Goal: Information Seeking & Learning: Find contact information

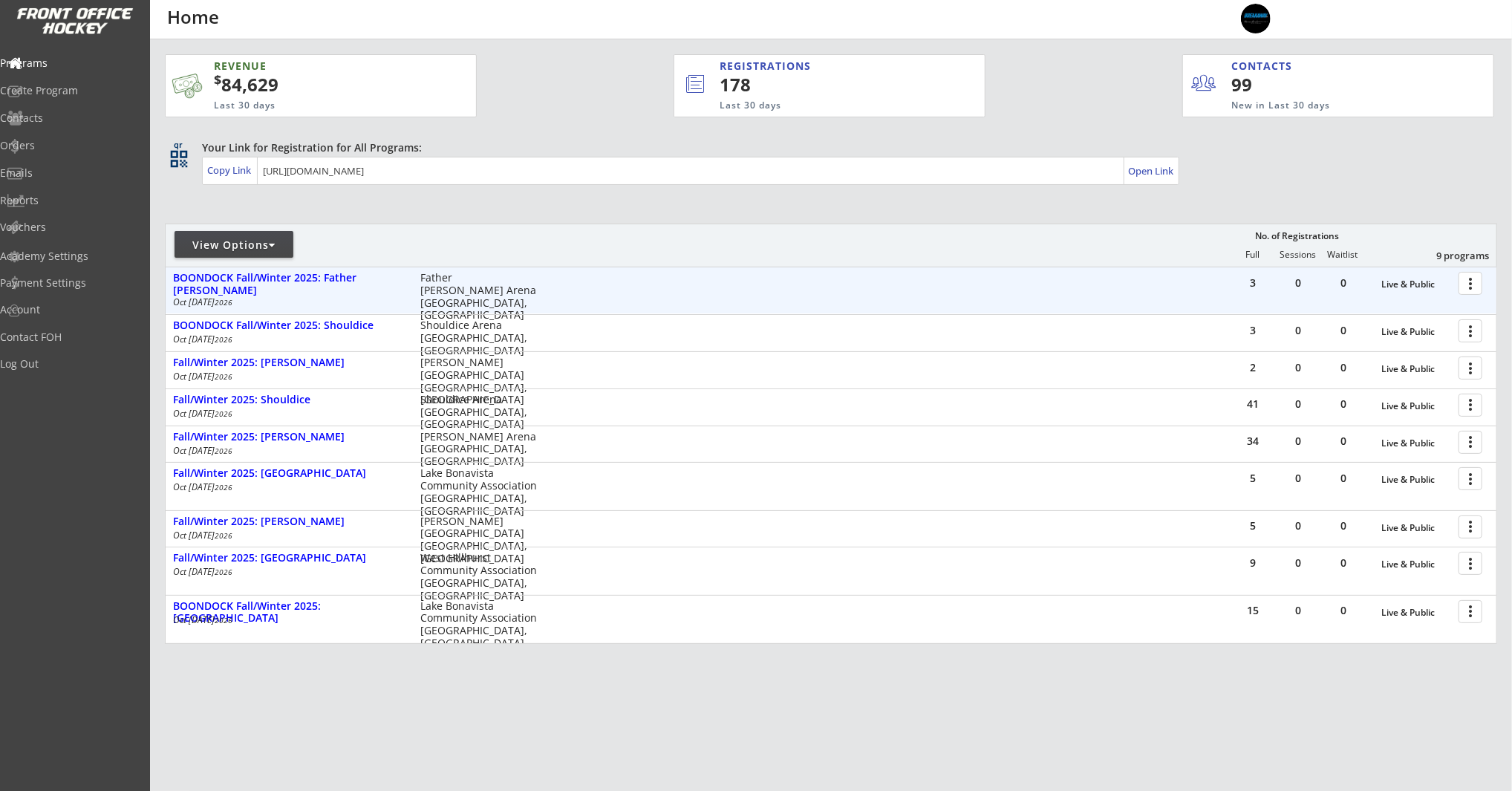
click at [1480, 284] on div at bounding box center [1473, 282] width 26 height 26
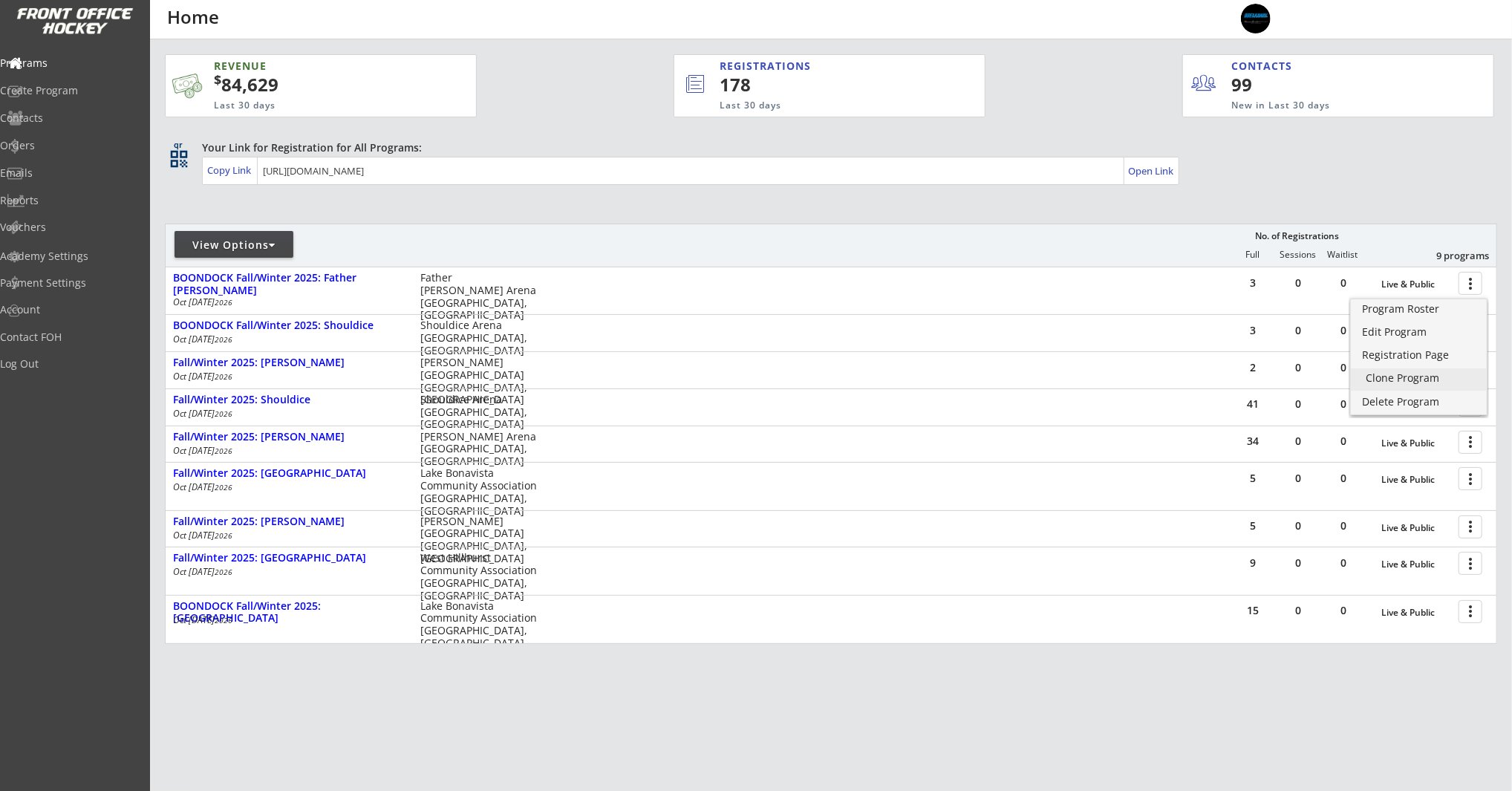
click at [1423, 380] on div "Clone Program" at bounding box center [1419, 377] width 106 height 10
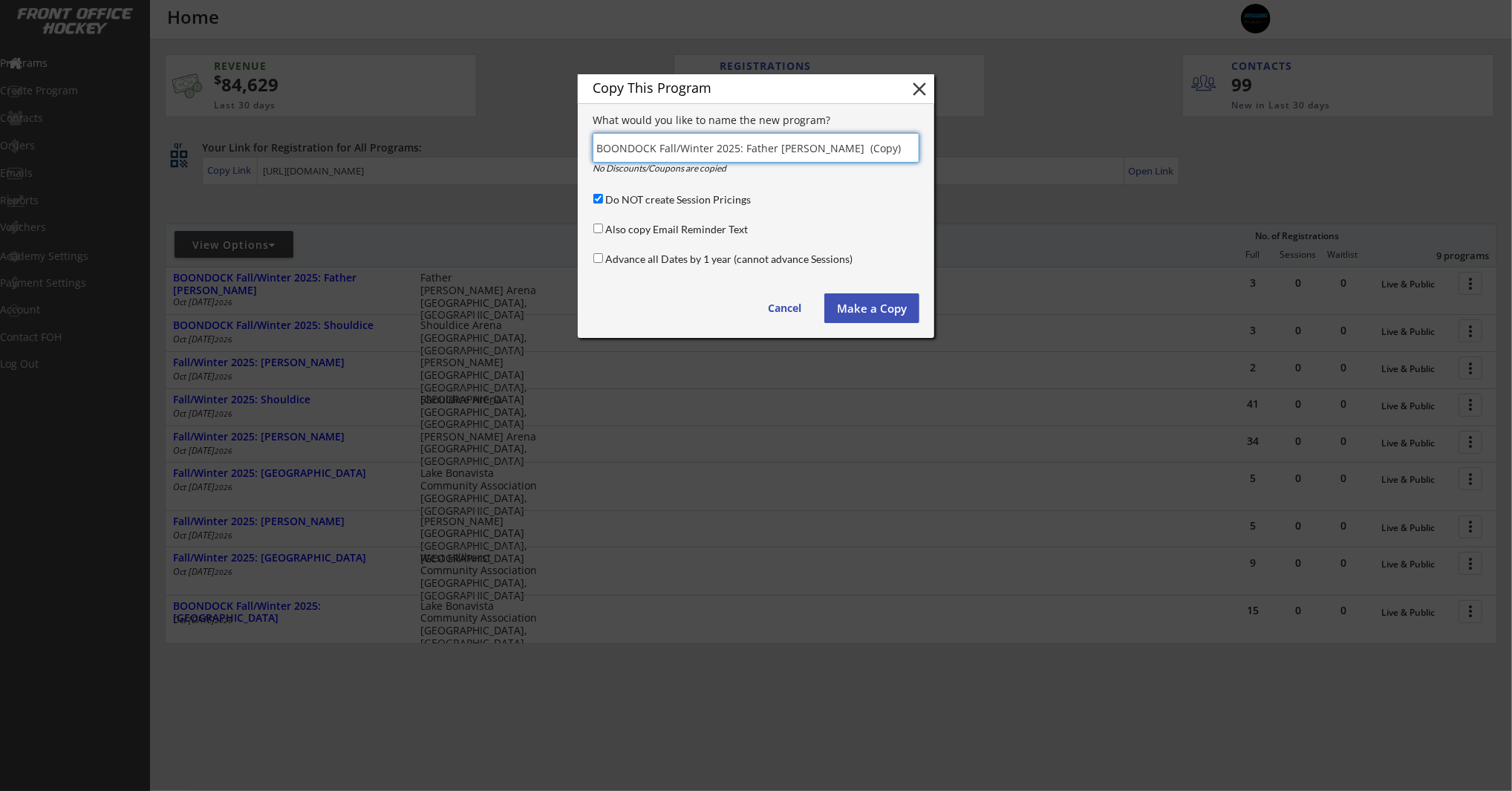
click at [847, 307] on button "Make a Copy" at bounding box center [872, 308] width 95 height 30
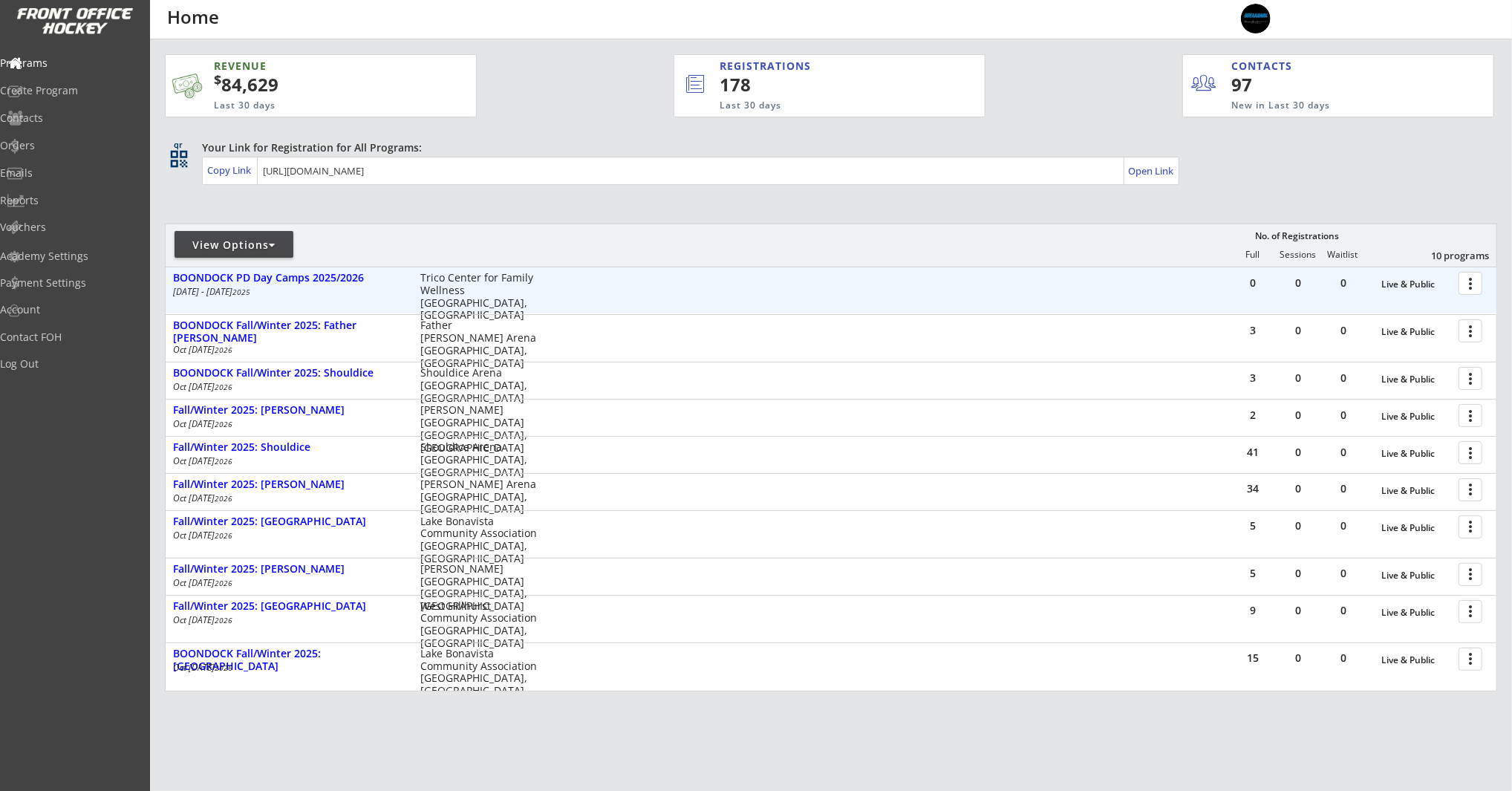
click at [1466, 284] on div at bounding box center [1473, 282] width 26 height 26
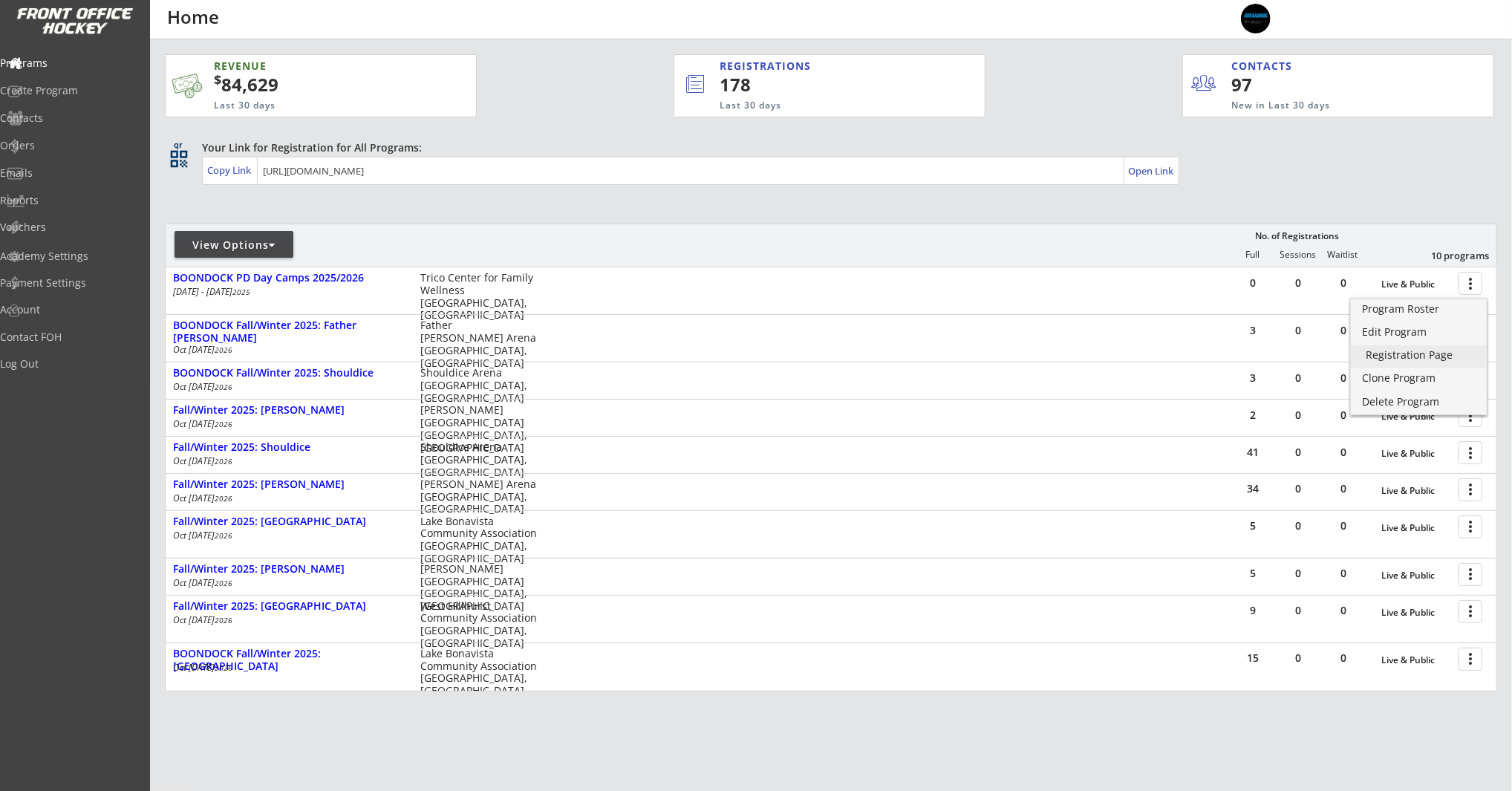
click at [1407, 336] on div "Edit Program" at bounding box center [1419, 332] width 113 height 10
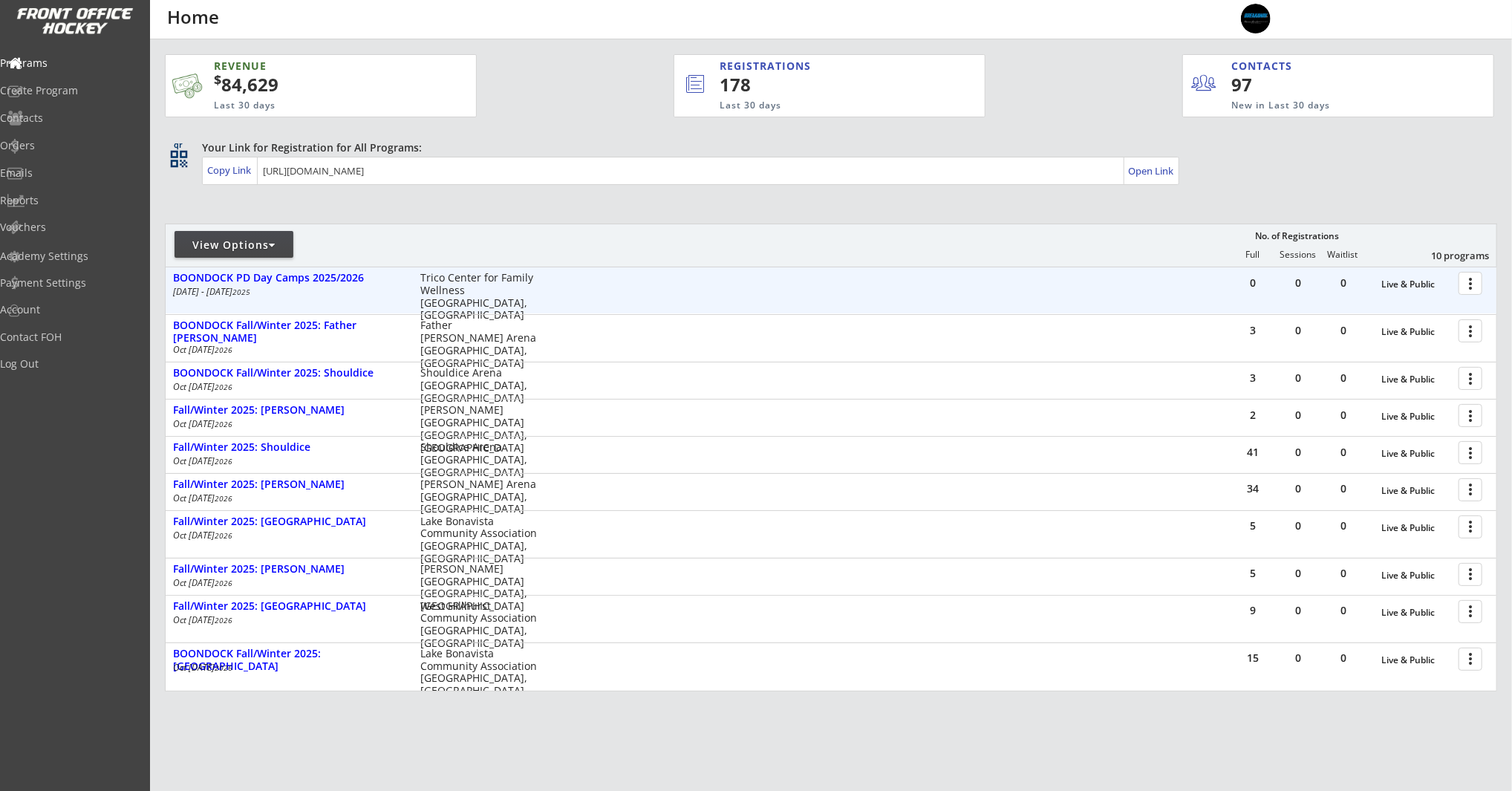
click at [1470, 284] on div at bounding box center [1473, 282] width 26 height 26
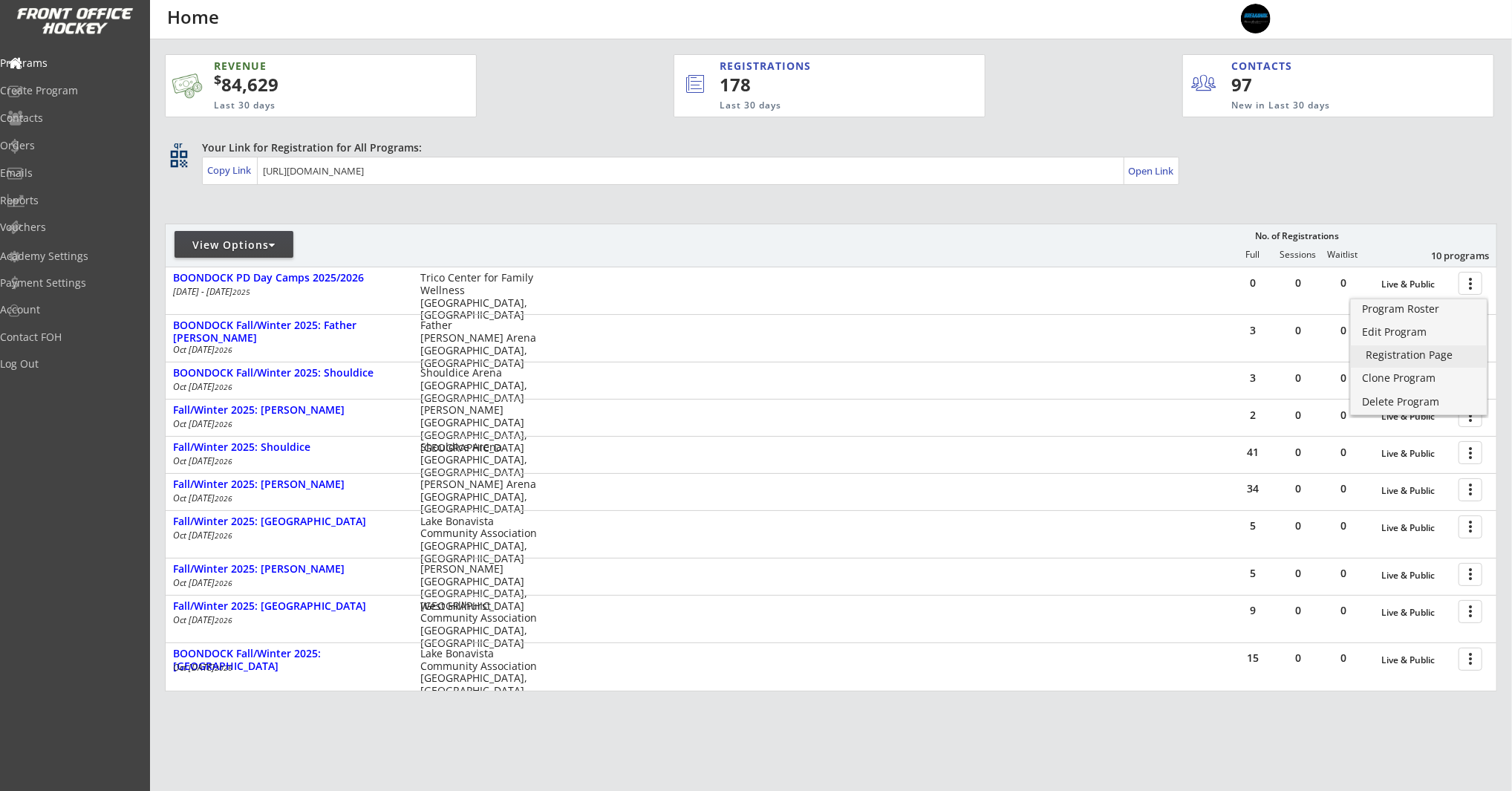
click at [1411, 358] on div "Registration Page" at bounding box center [1419, 354] width 106 height 10
click at [271, 243] on div at bounding box center [272, 245] width 7 height 10
select select ""Upcoming Programs""
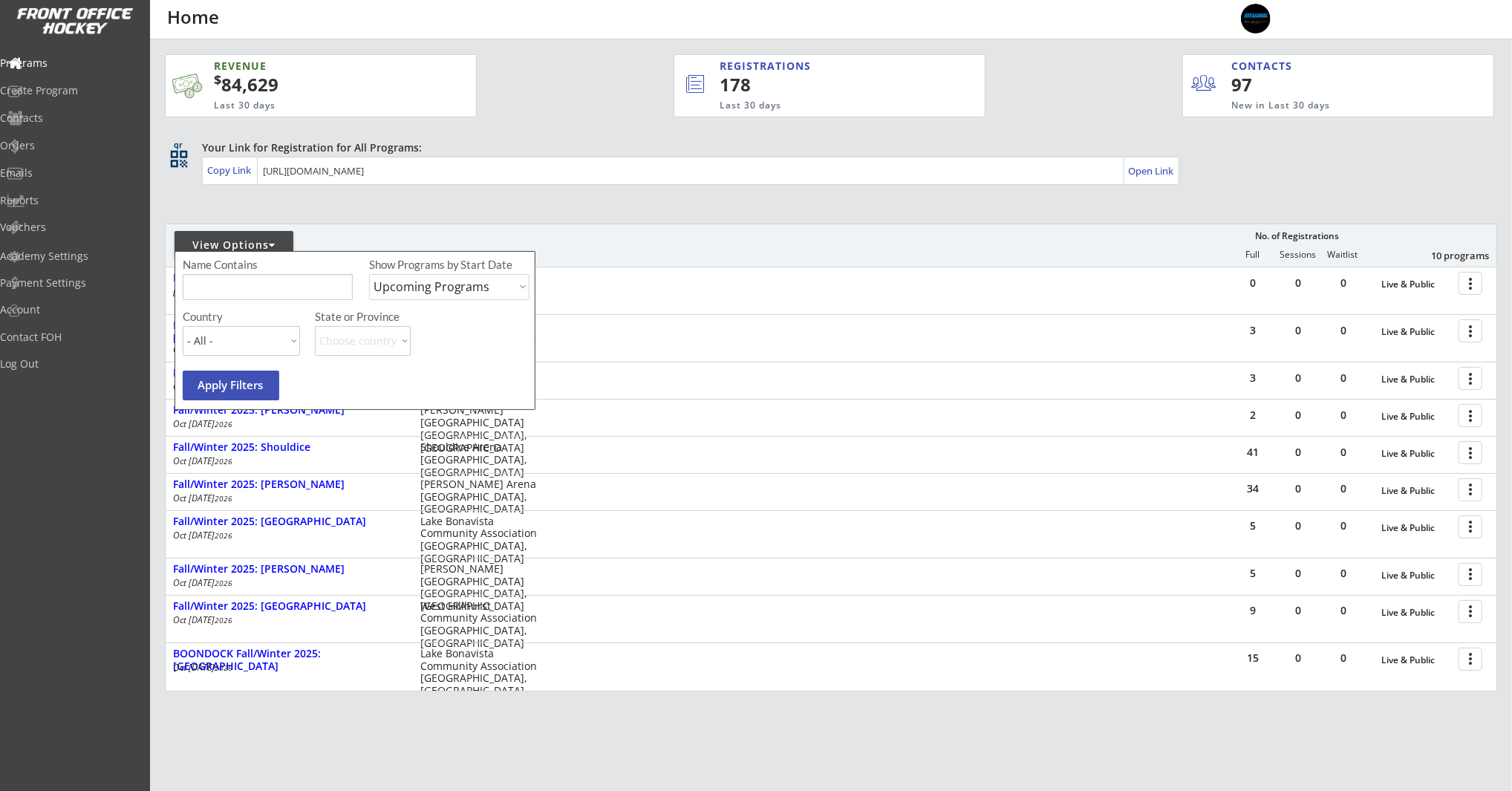
click at [419, 289] on select "Upcoming Programs Past Programs Specific Date Range" at bounding box center [449, 287] width 160 height 26
select select ""Past Programs""
click at [369, 274] on select "Upcoming Programs Past Programs Specific Date Range" at bounding box center [449, 287] width 160 height 26
click at [239, 390] on button "Apply Filters" at bounding box center [231, 385] width 96 height 30
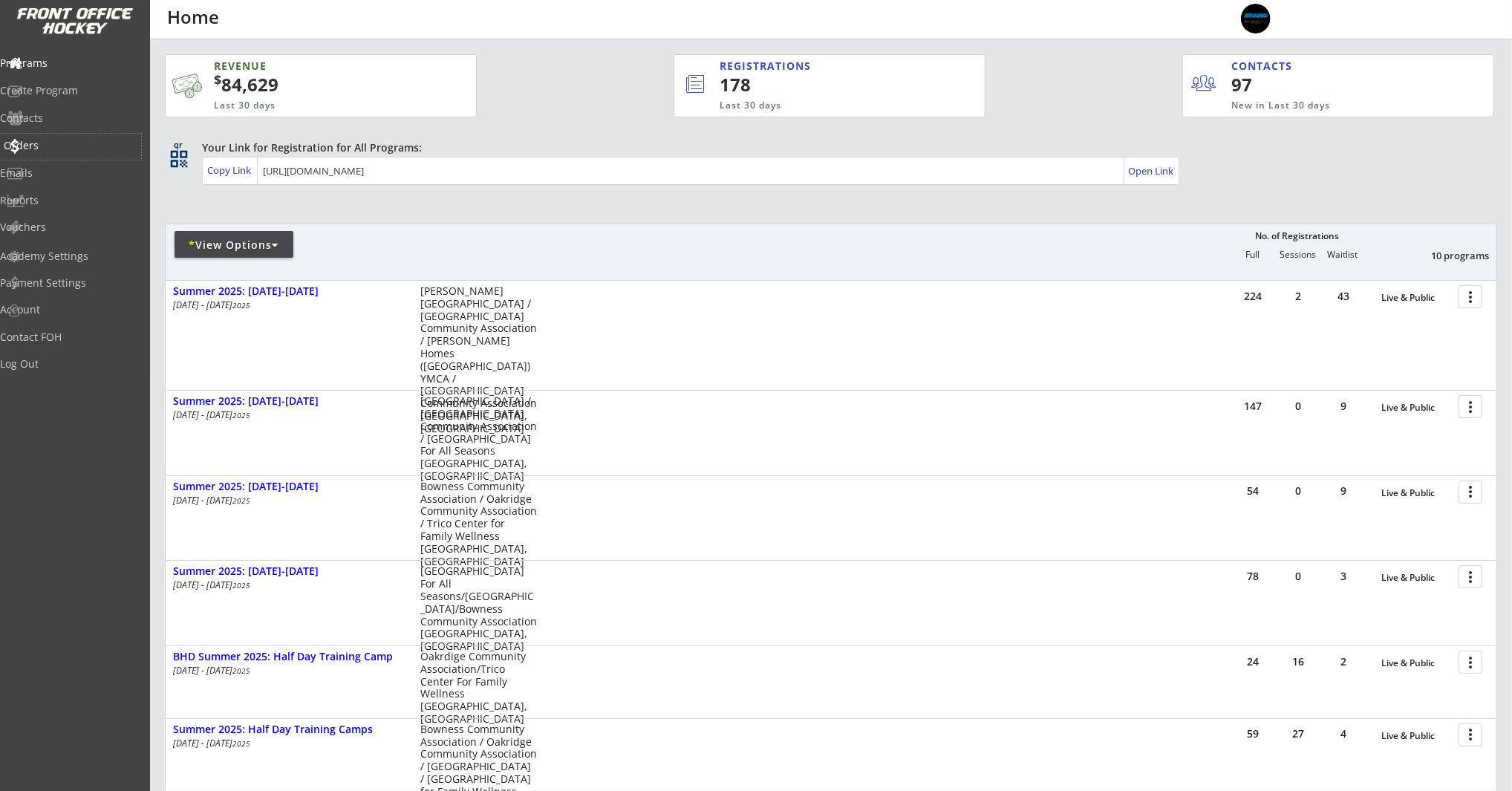
click at [61, 151] on div "Orders" at bounding box center [70, 147] width 141 height 26
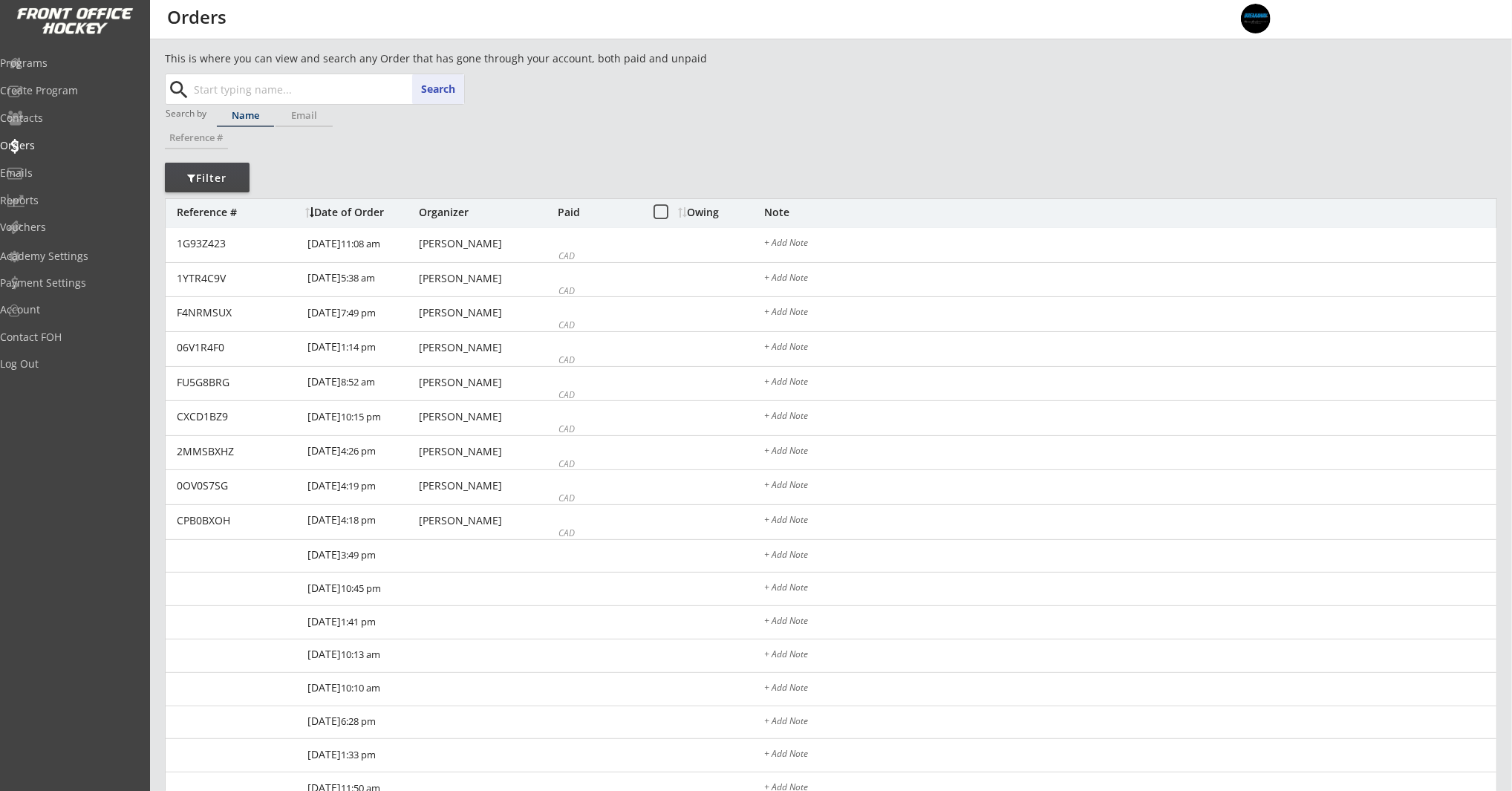
click at [287, 92] on input "text" at bounding box center [327, 89] width 273 height 30
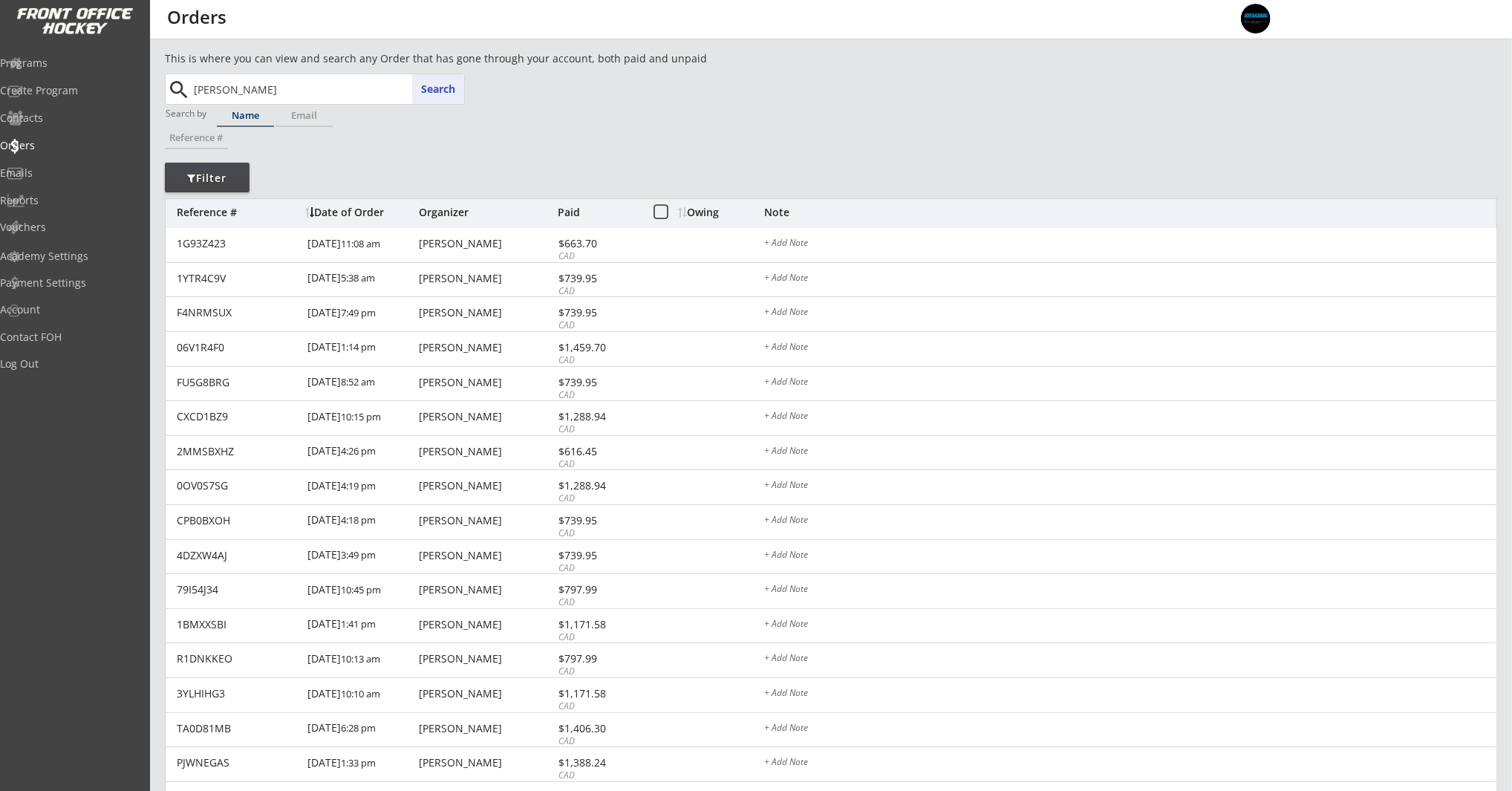
type input "jack re"
type input "[PERSON_NAME]"
click at [275, 120] on p "[PERSON_NAME]" at bounding box center [327, 119] width 272 height 19
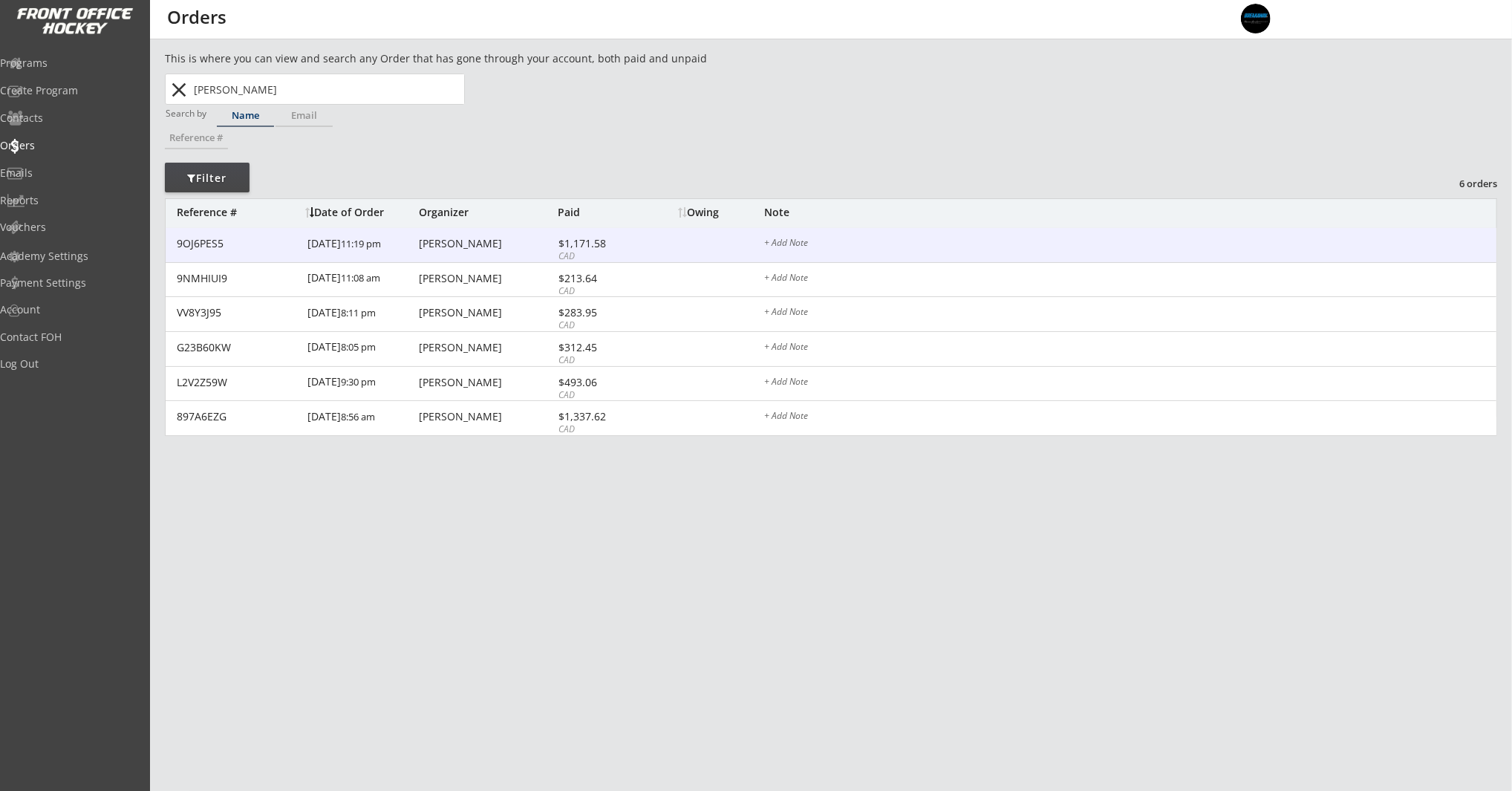
type input "[PERSON_NAME]"
click at [398, 241] on div "[DATE] 11:19 pm" at bounding box center [362, 245] width 108 height 33
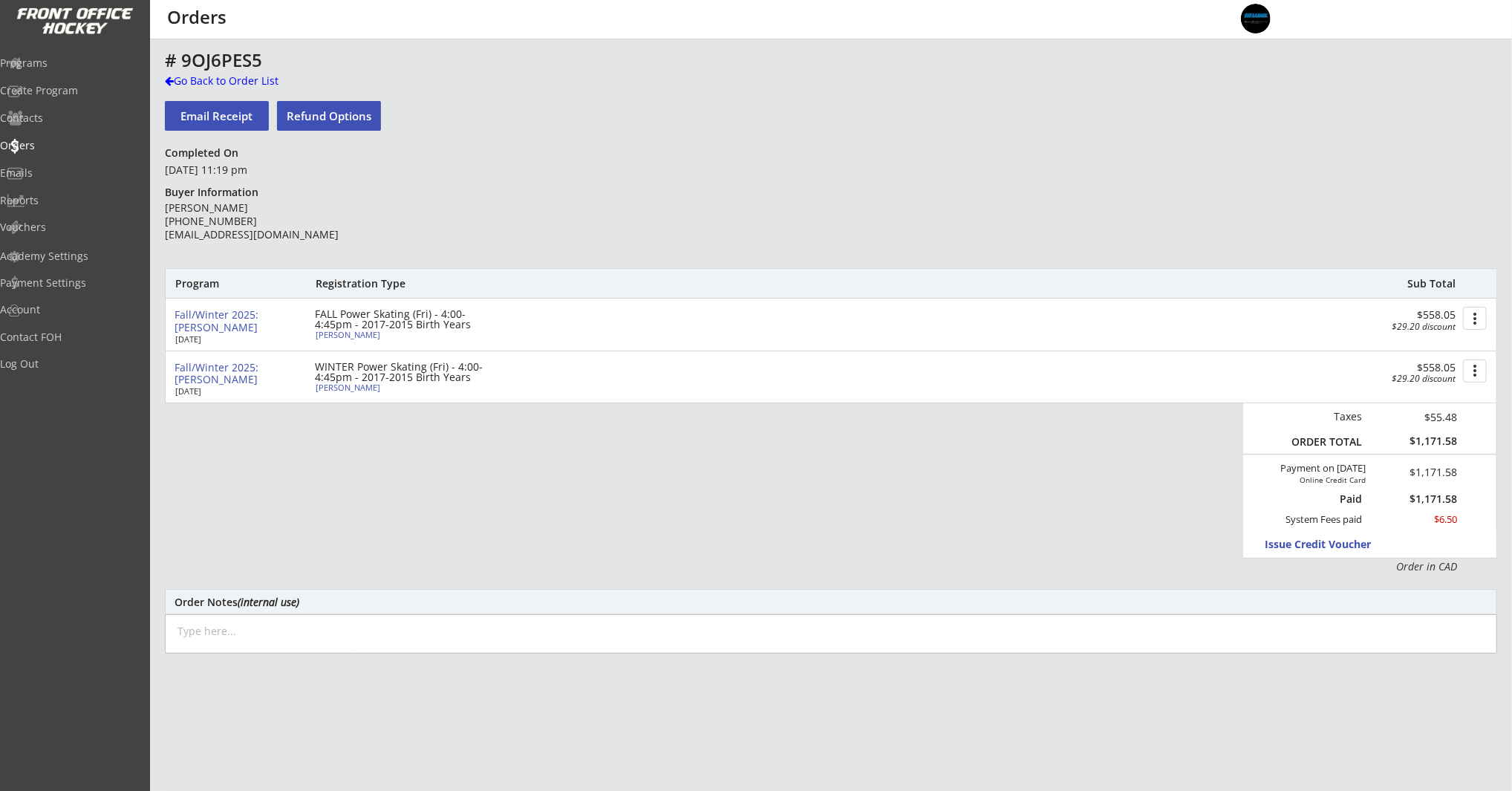
click at [334, 333] on div "[PERSON_NAME]" at bounding box center [398, 334] width 166 height 8
select select ""Forward""
select select ""Youth S""
type input "[DEMOGRAPHIC_DATA]"
select select ""Hockey Super League""
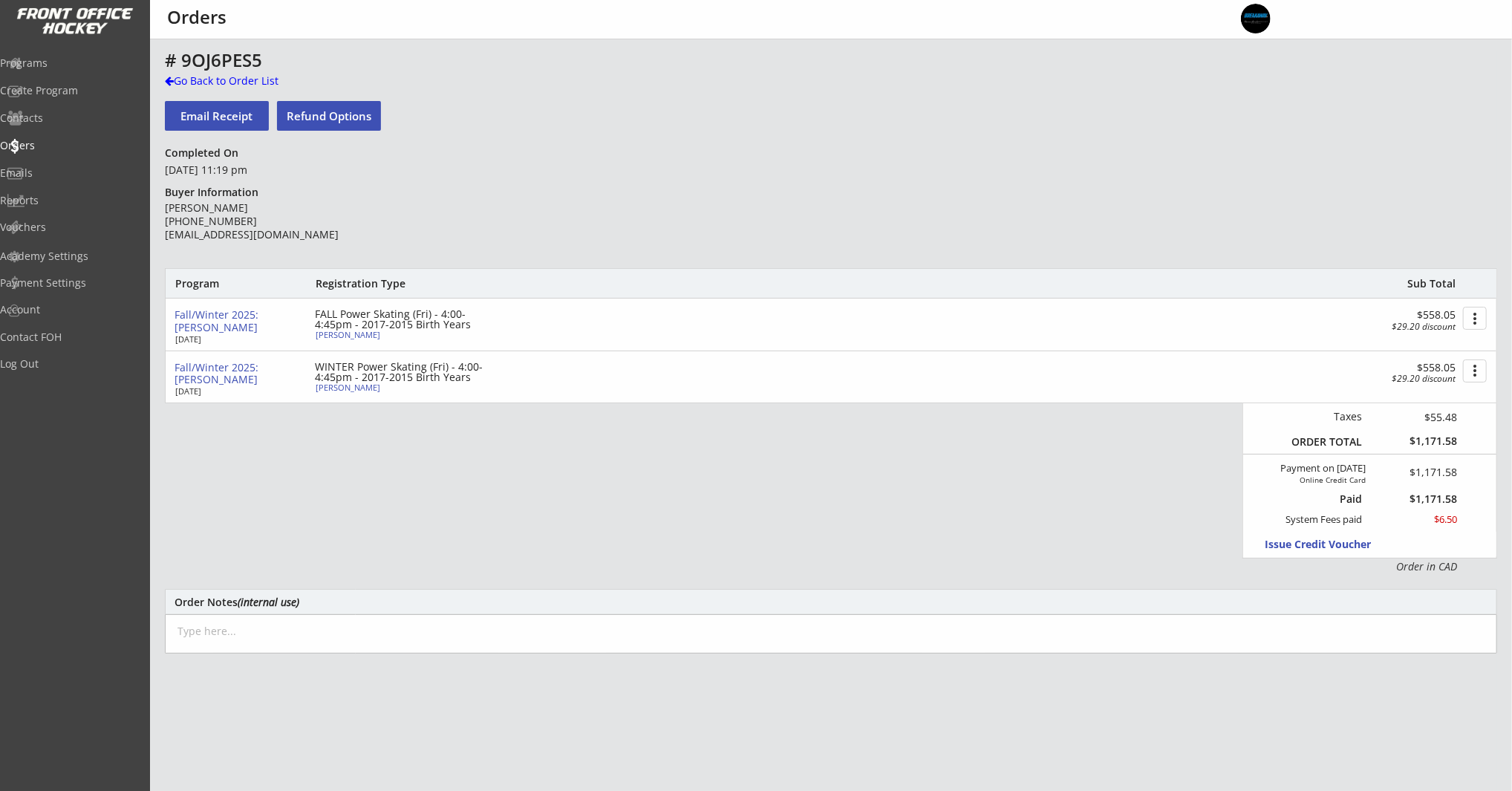
select select ""U9""
select select ""AAA""
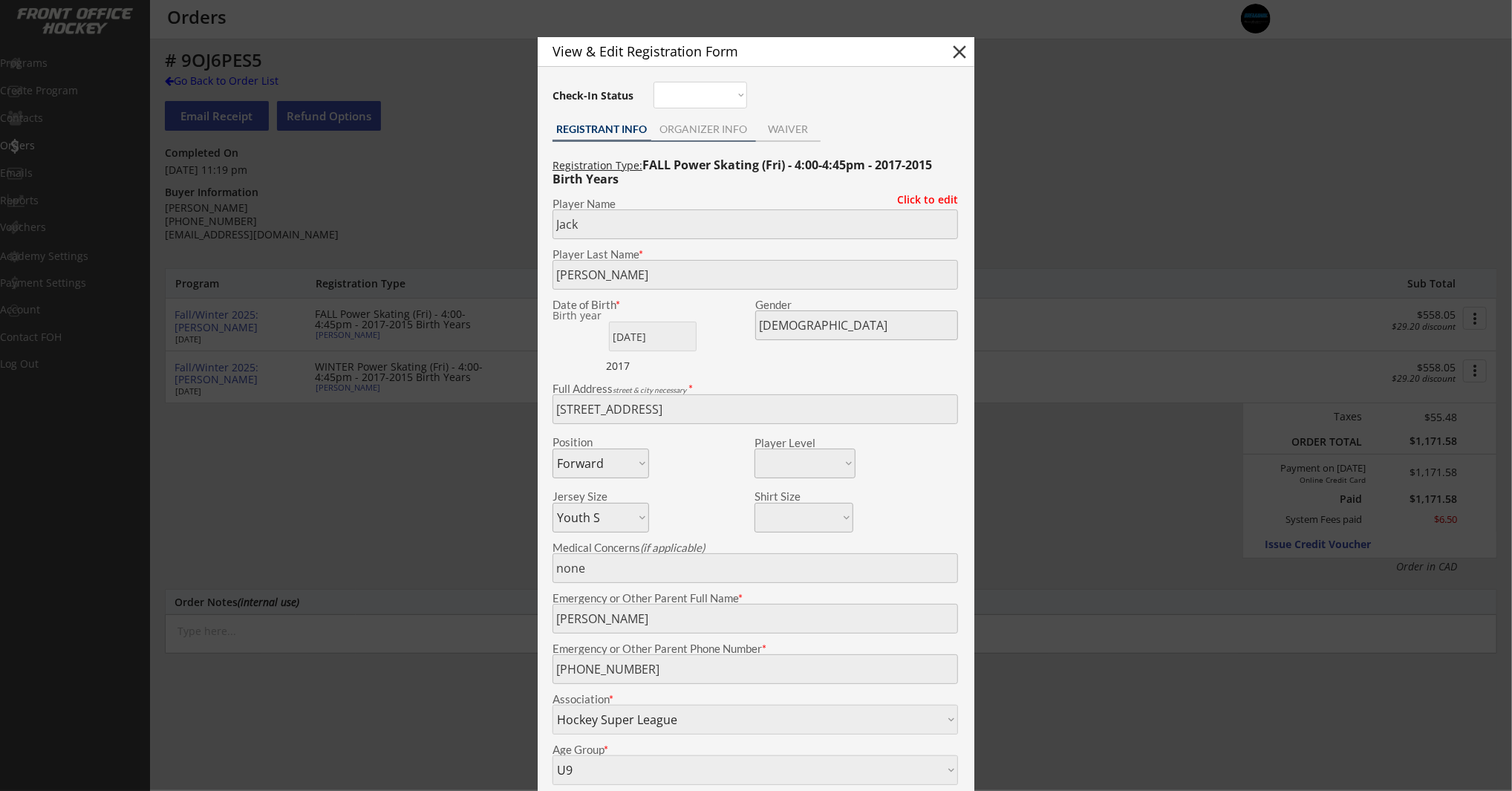
click at [700, 130] on div "ORGANIZER INFO" at bounding box center [704, 129] width 105 height 10
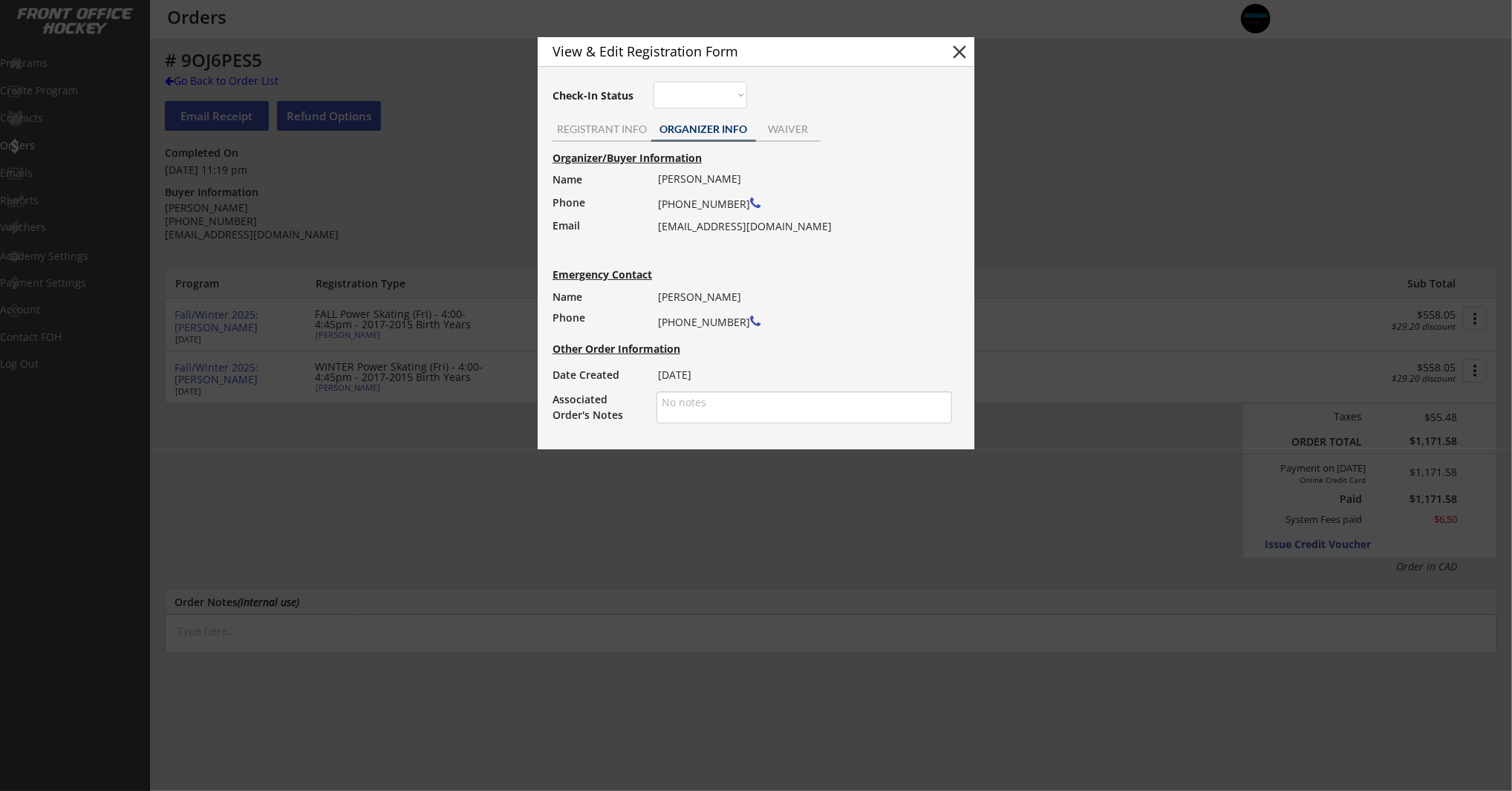
click at [695, 224] on div "[PERSON_NAME] [PHONE_NUMBER] [EMAIL_ADDRESS][DOMAIN_NAME]" at bounding box center [800, 203] width 285 height 69
copy div "[EMAIL_ADDRESS][DOMAIN_NAME]"
click at [485, 112] on div at bounding box center [756, 395] width 1512 height 791
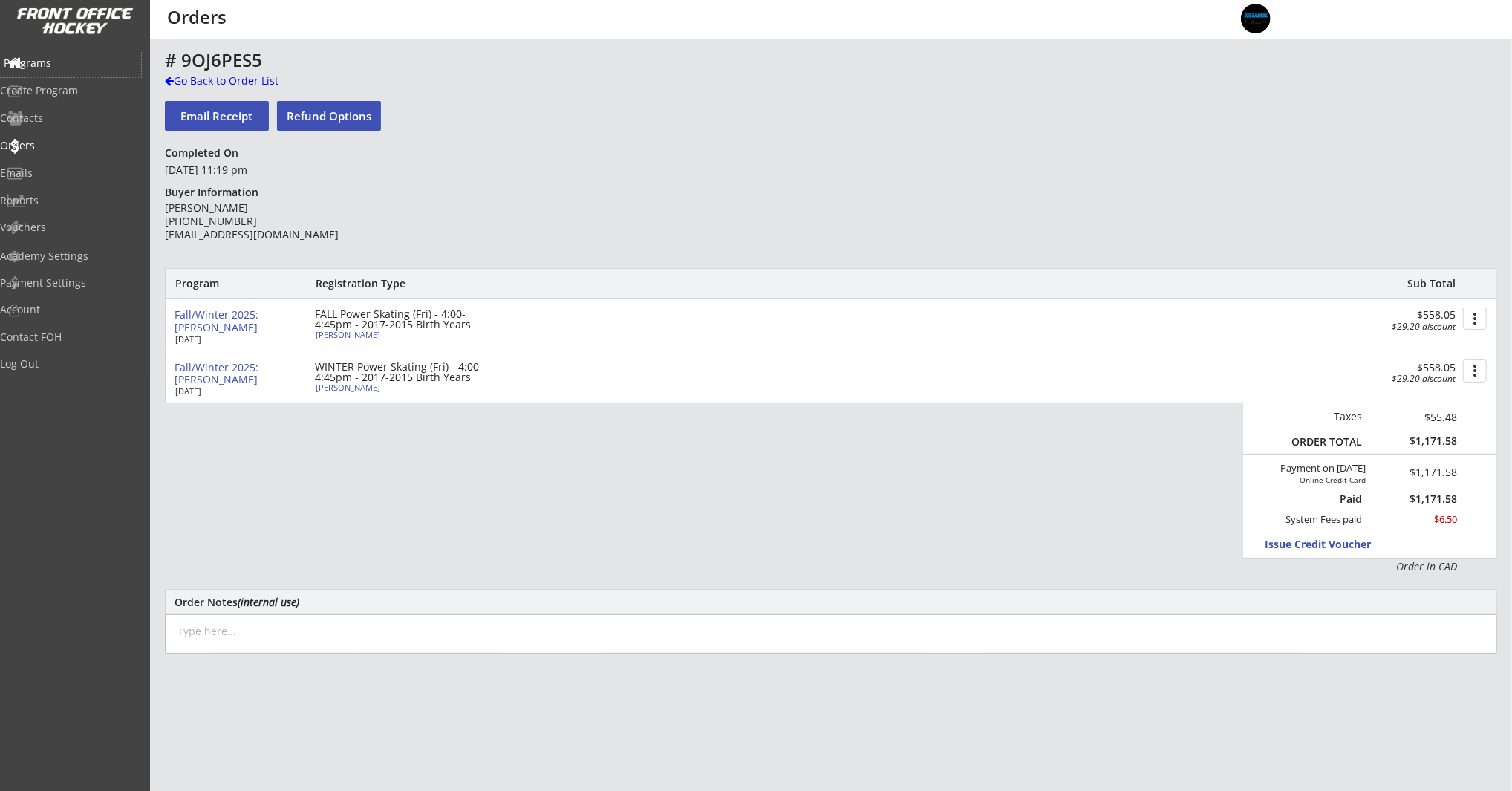
click at [53, 73] on div "Programs" at bounding box center [70, 64] width 141 height 26
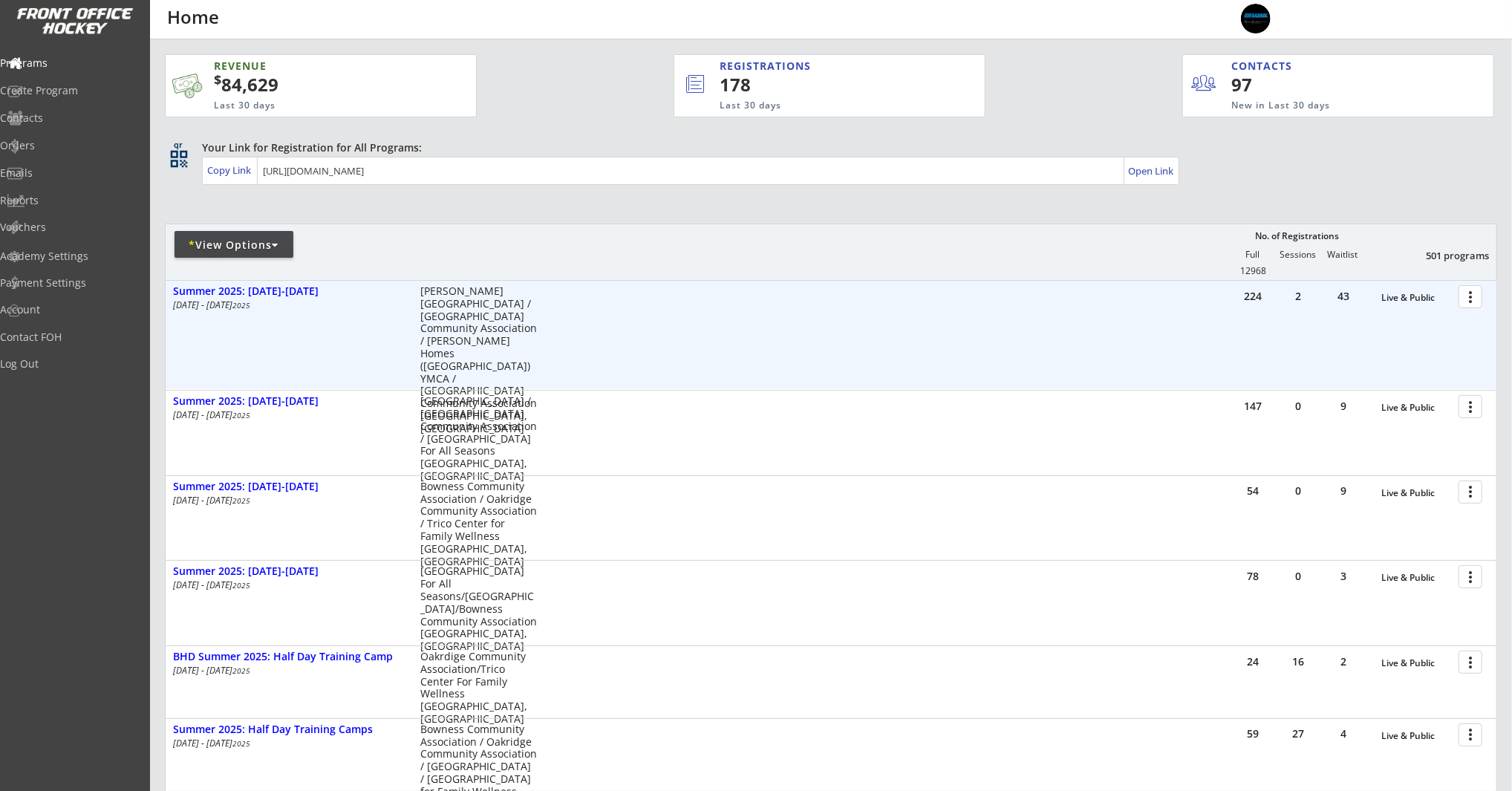
click at [1473, 298] on div at bounding box center [1473, 296] width 26 height 26
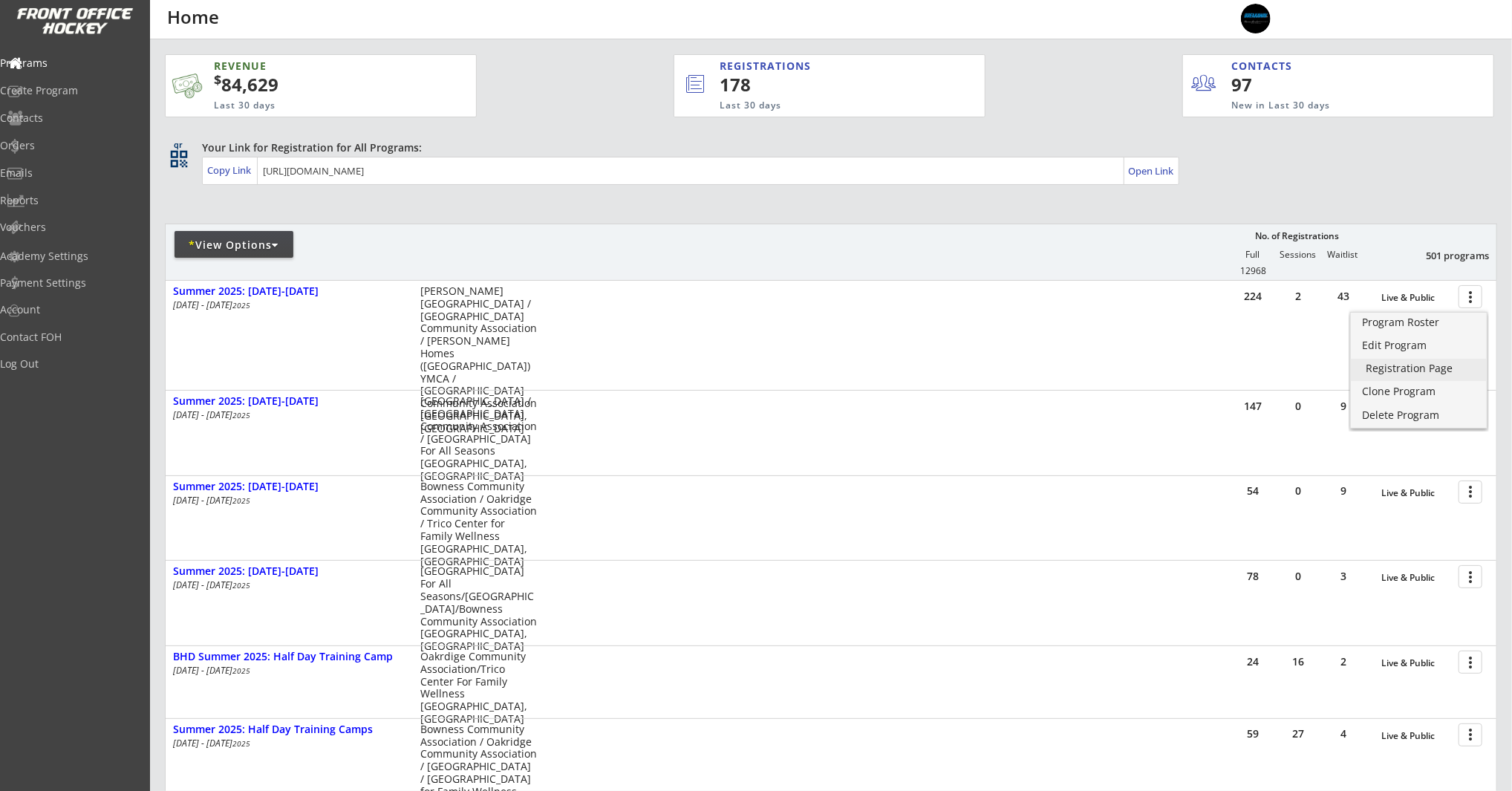
click at [1459, 369] on div "Registration Page" at bounding box center [1419, 368] width 106 height 10
click at [79, 64] on div "Programs" at bounding box center [70, 63] width 133 height 10
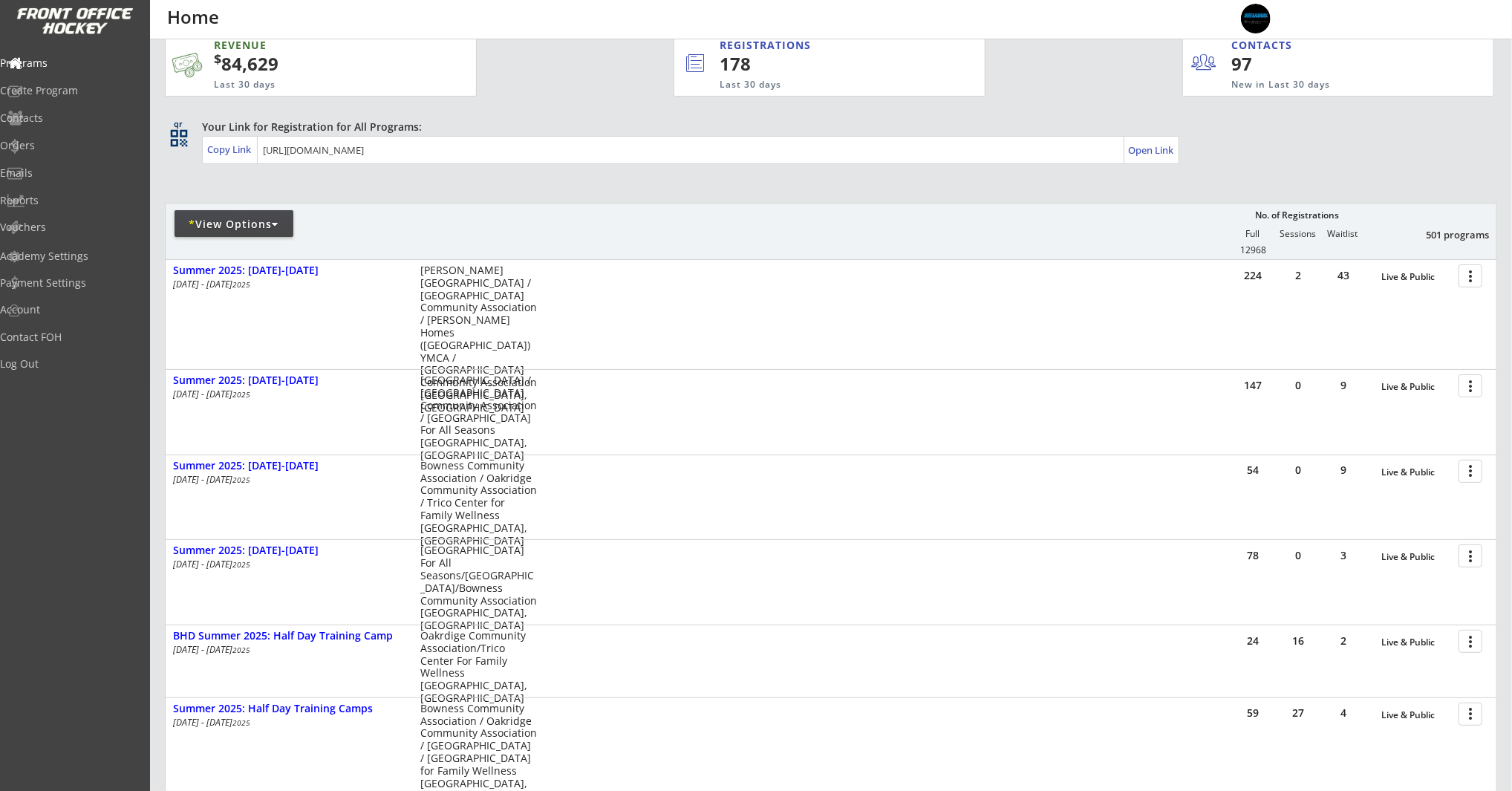
scroll to position [22, 0]
click at [68, 60] on div "Programs" at bounding box center [70, 63] width 133 height 10
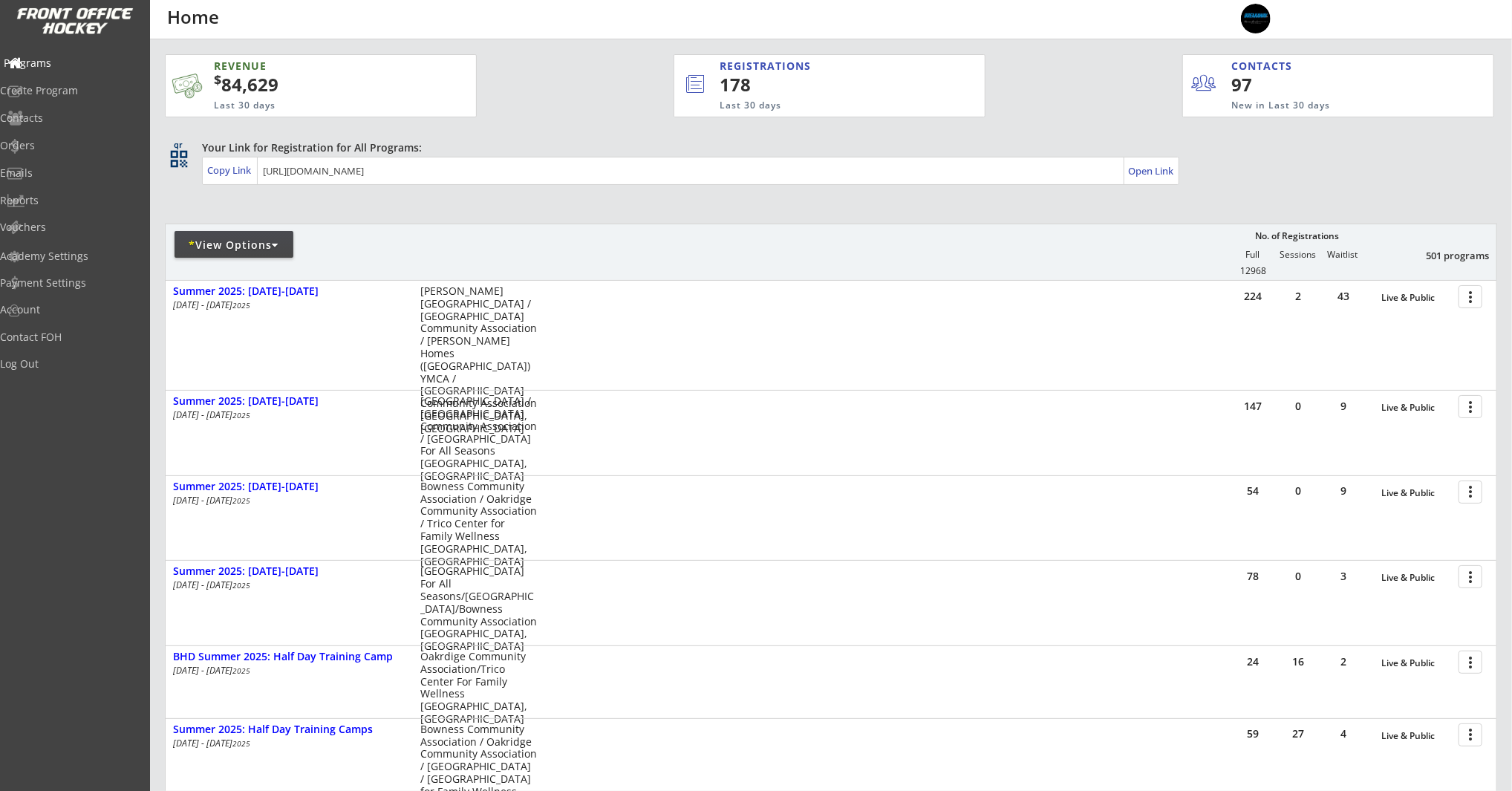
scroll to position [0, 0]
click at [72, 64] on div "Programs" at bounding box center [70, 63] width 133 height 10
click at [261, 260] on div at bounding box center [340, 251] width 349 height 27
click at [258, 247] on div "* View Options" at bounding box center [234, 245] width 119 height 15
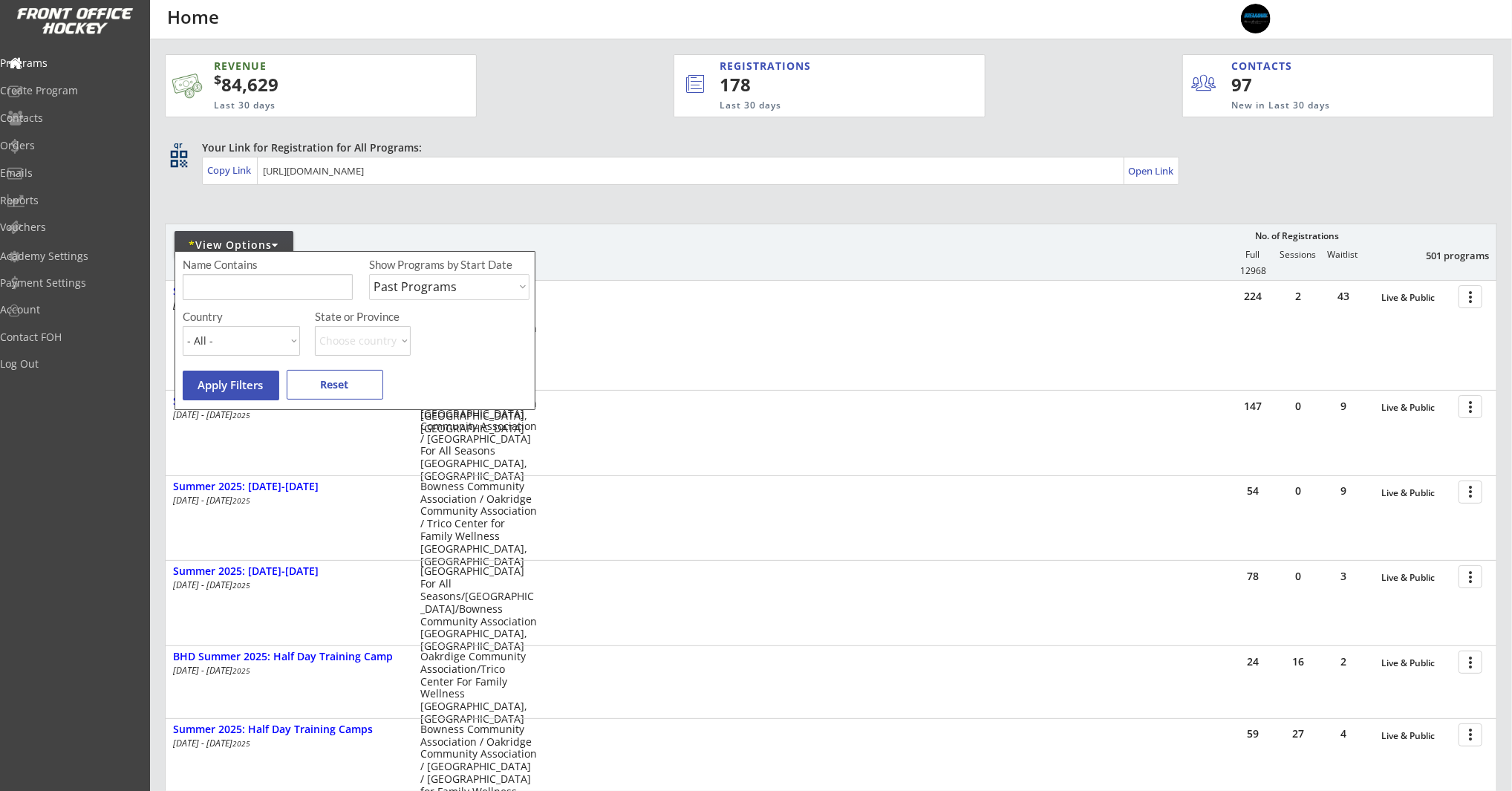
click at [397, 289] on select "Upcoming Programs Past Programs Specific Date Range" at bounding box center [449, 287] width 160 height 26
select select ""Upcoming Programs""
click at [369, 274] on select "Upcoming Programs Past Programs Specific Date Range" at bounding box center [449, 287] width 160 height 26
click at [231, 387] on button "Apply Filters" at bounding box center [231, 385] width 96 height 30
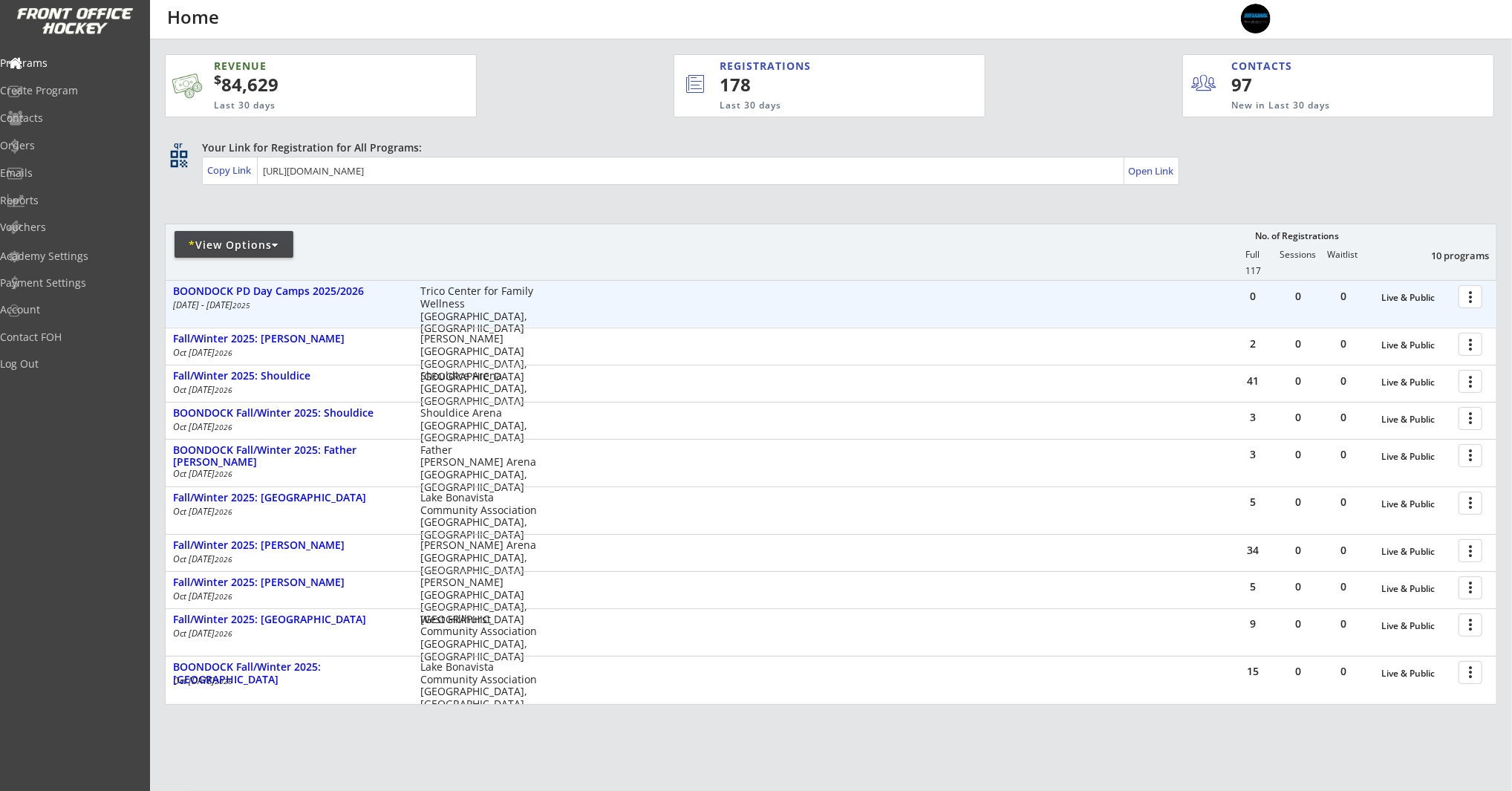
click at [1477, 298] on div at bounding box center [1473, 296] width 26 height 26
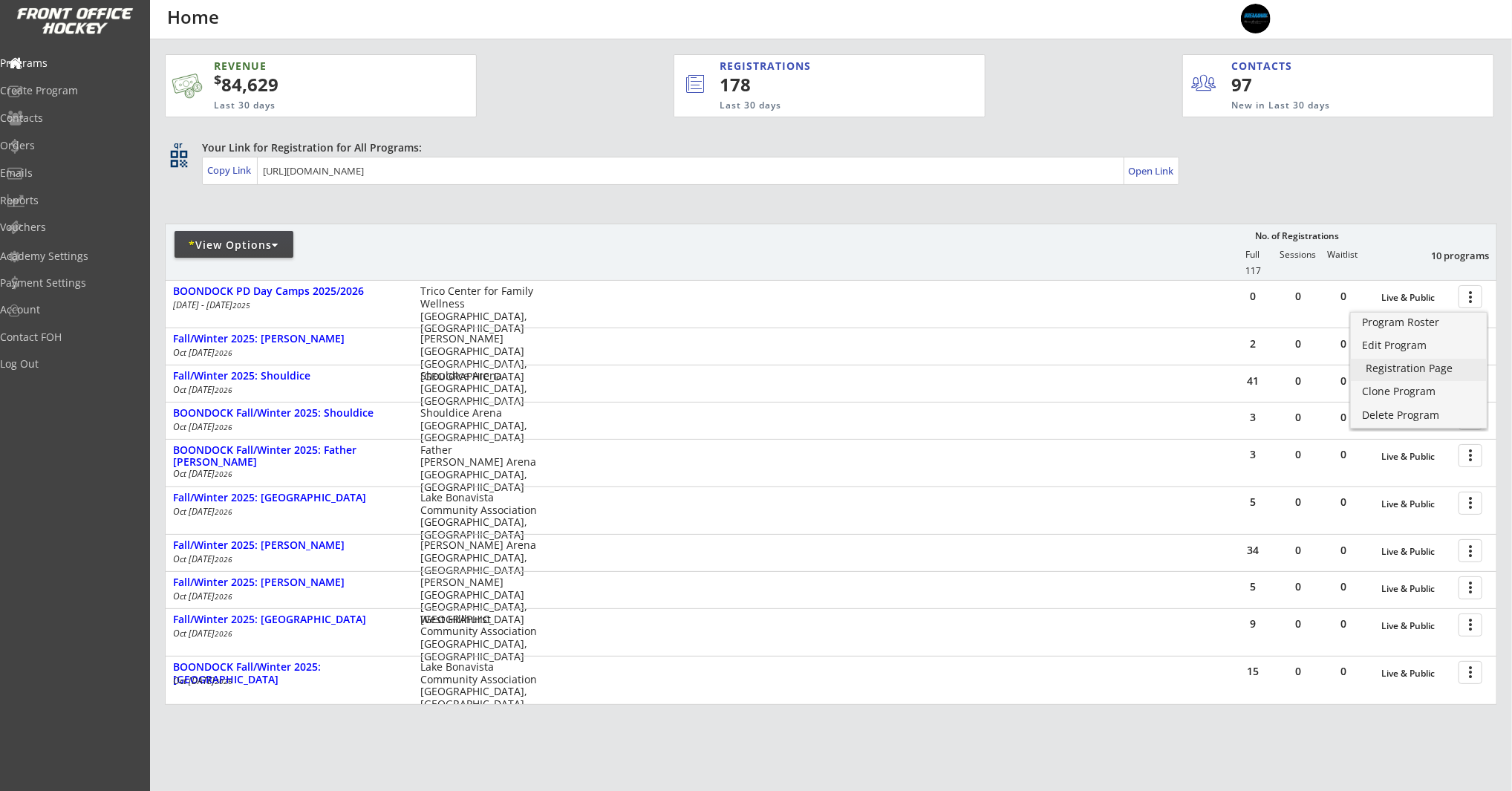
click at [1433, 370] on div "Registration Page" at bounding box center [1419, 368] width 106 height 10
